Goal: Task Accomplishment & Management: Use online tool/utility

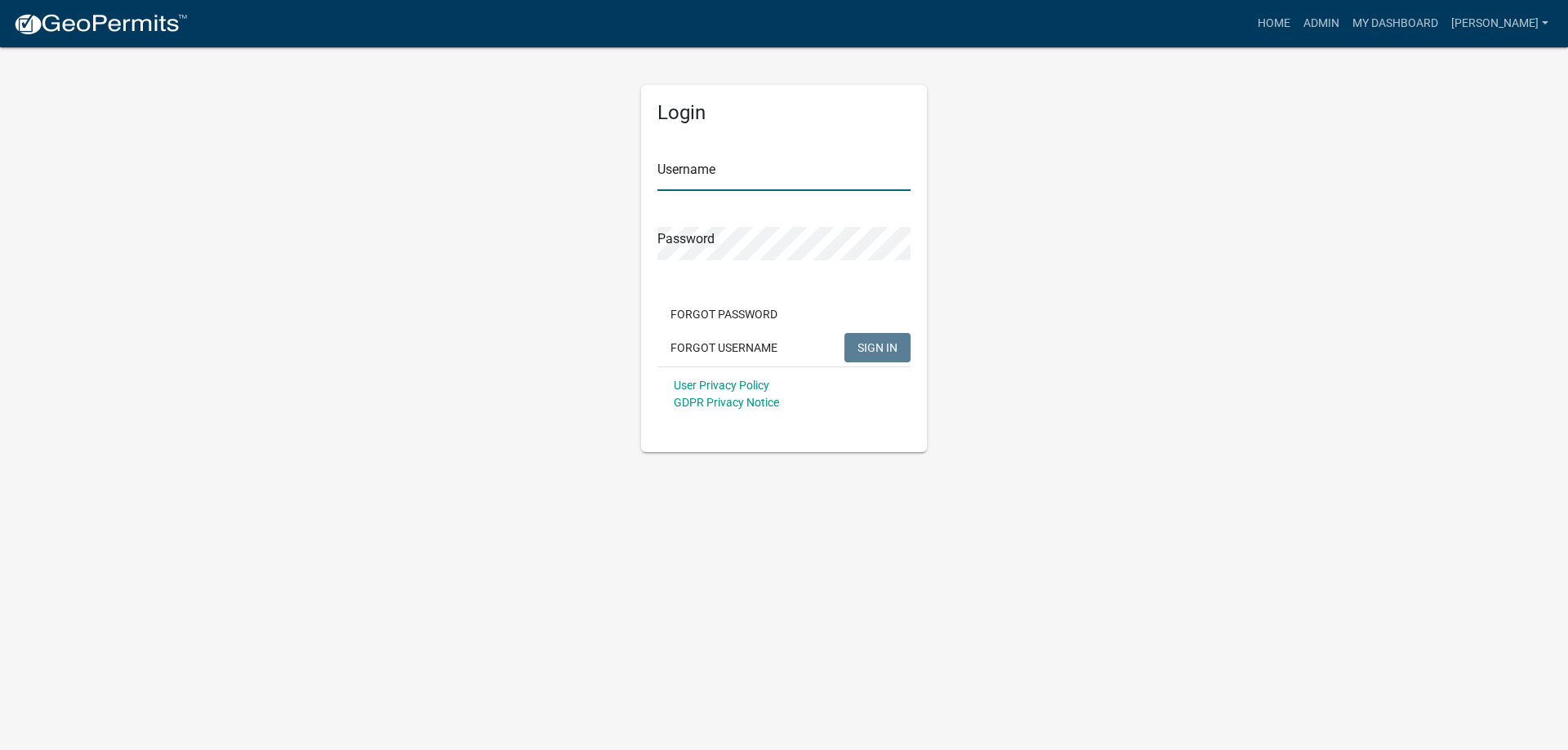
type input "[PERSON_NAME]"
click at [864, 345] on span "SIGN IN" at bounding box center [877, 347] width 40 height 13
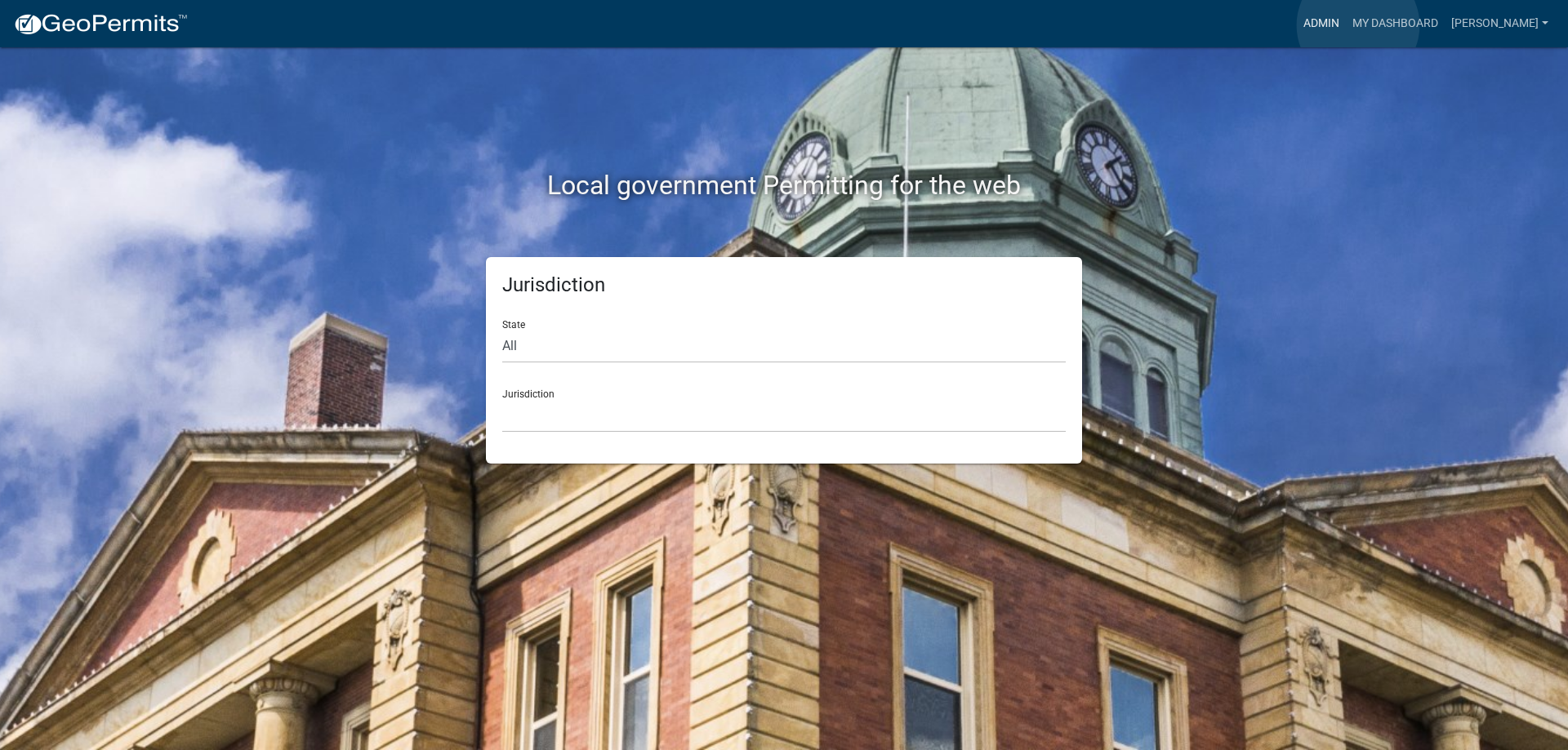
click at [1347, 25] on link "Admin" at bounding box center [1322, 24] width 49 height 31
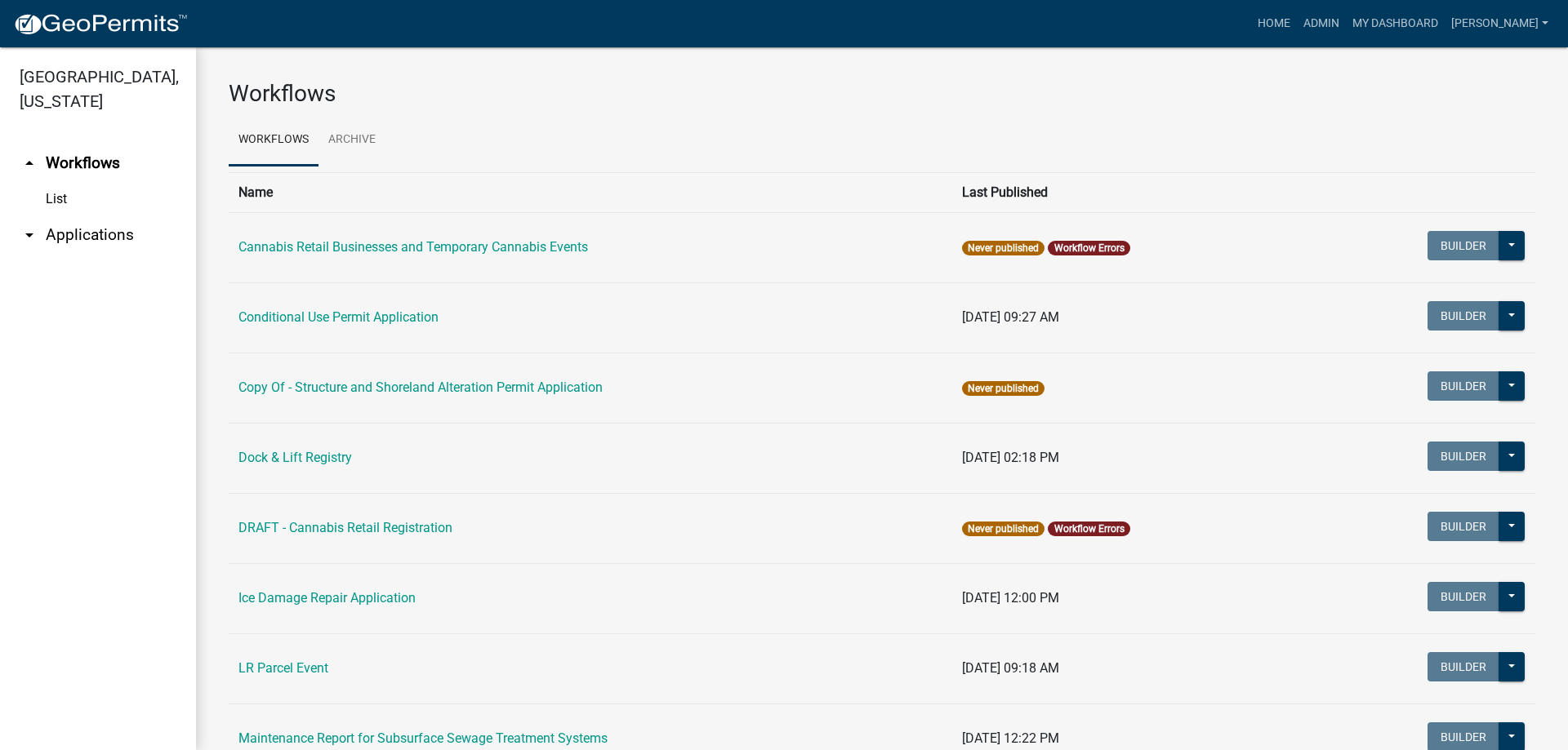
click at [109, 230] on link "arrow_drop_down Applications" at bounding box center [98, 235] width 196 height 39
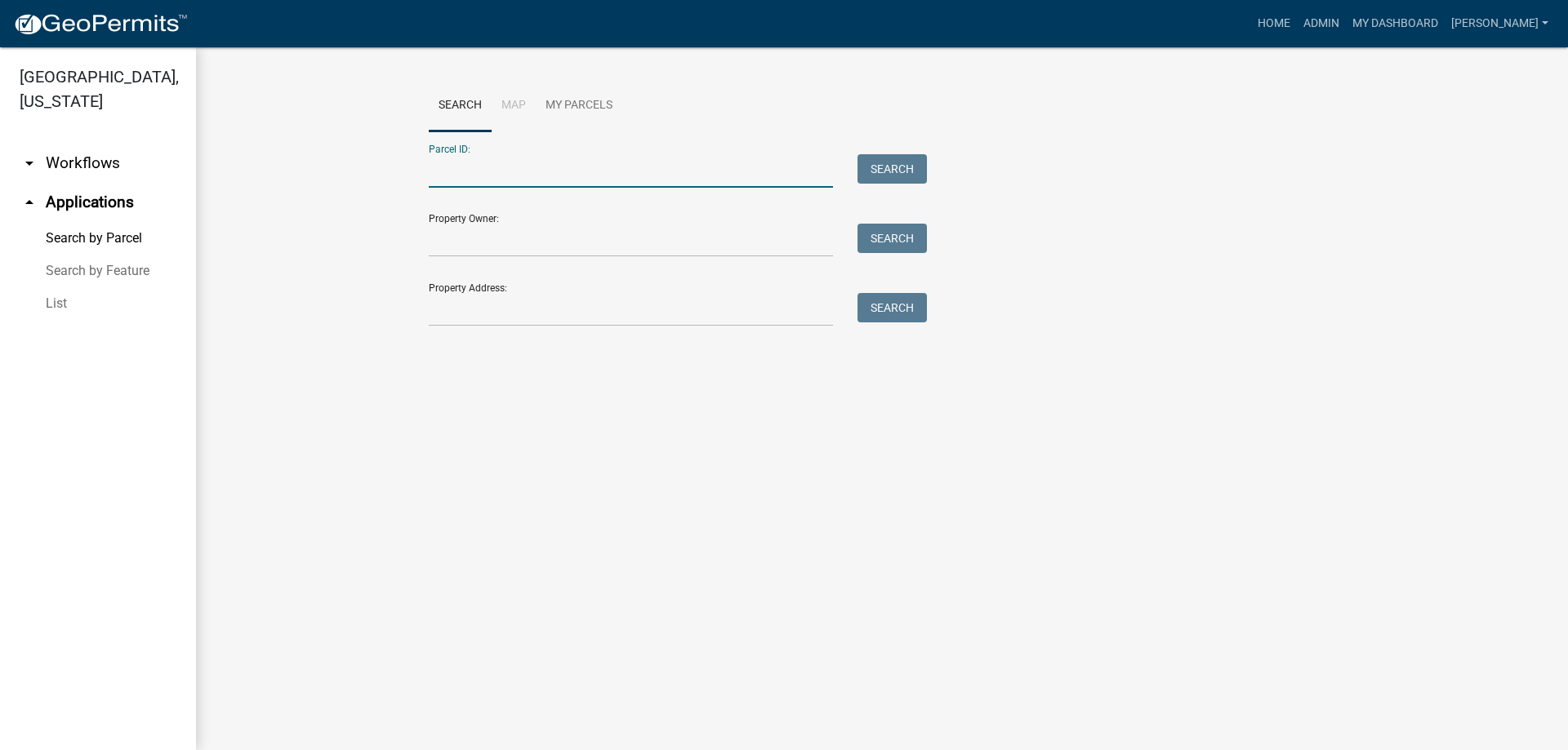
click at [618, 181] on input "Parcel ID:" at bounding box center [631, 171] width 404 height 33
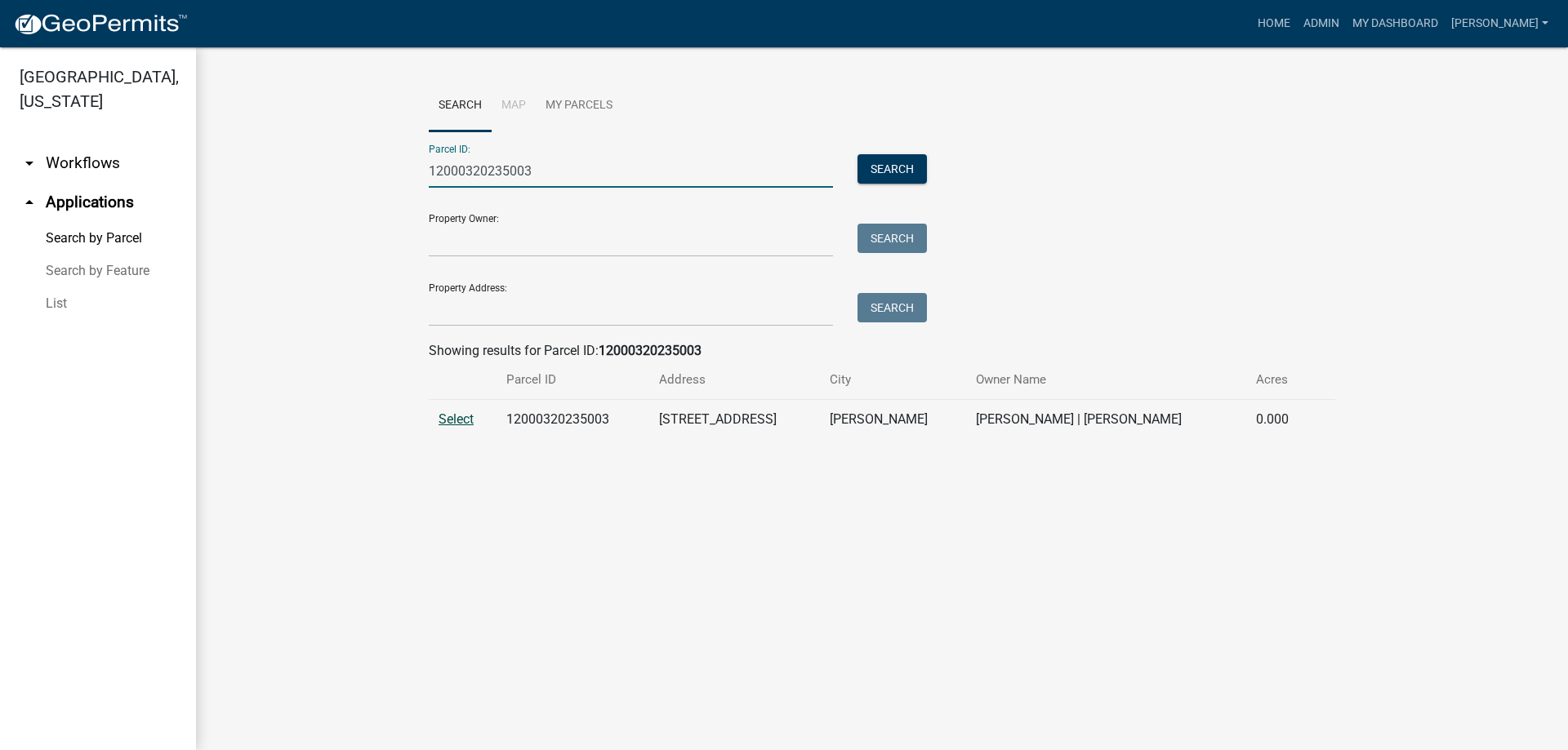
type input "12000320235003"
click at [465, 420] on span "Select" at bounding box center [456, 419] width 35 height 16
